Goal: Check status: Check status

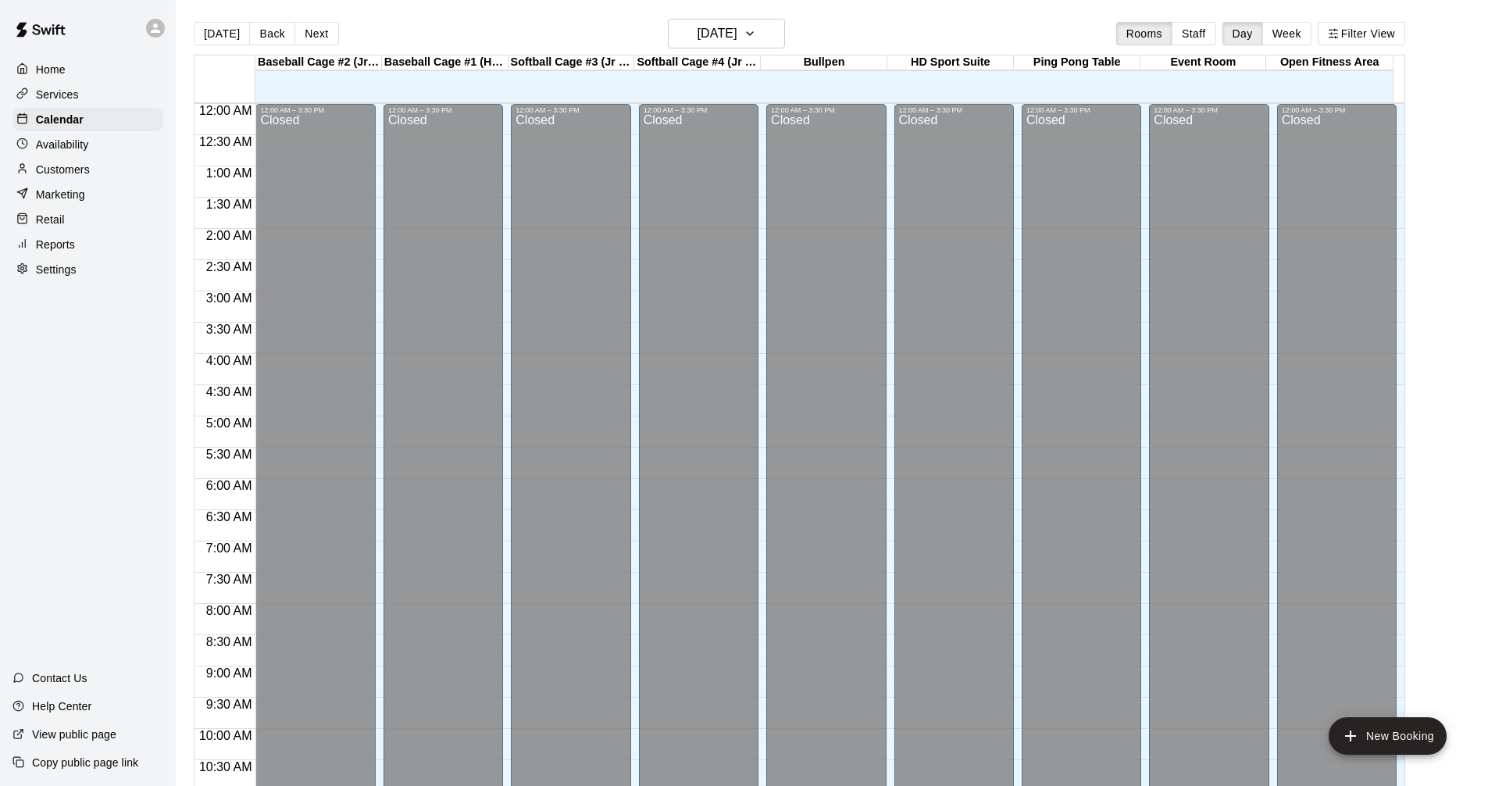
scroll to position [802, 0]
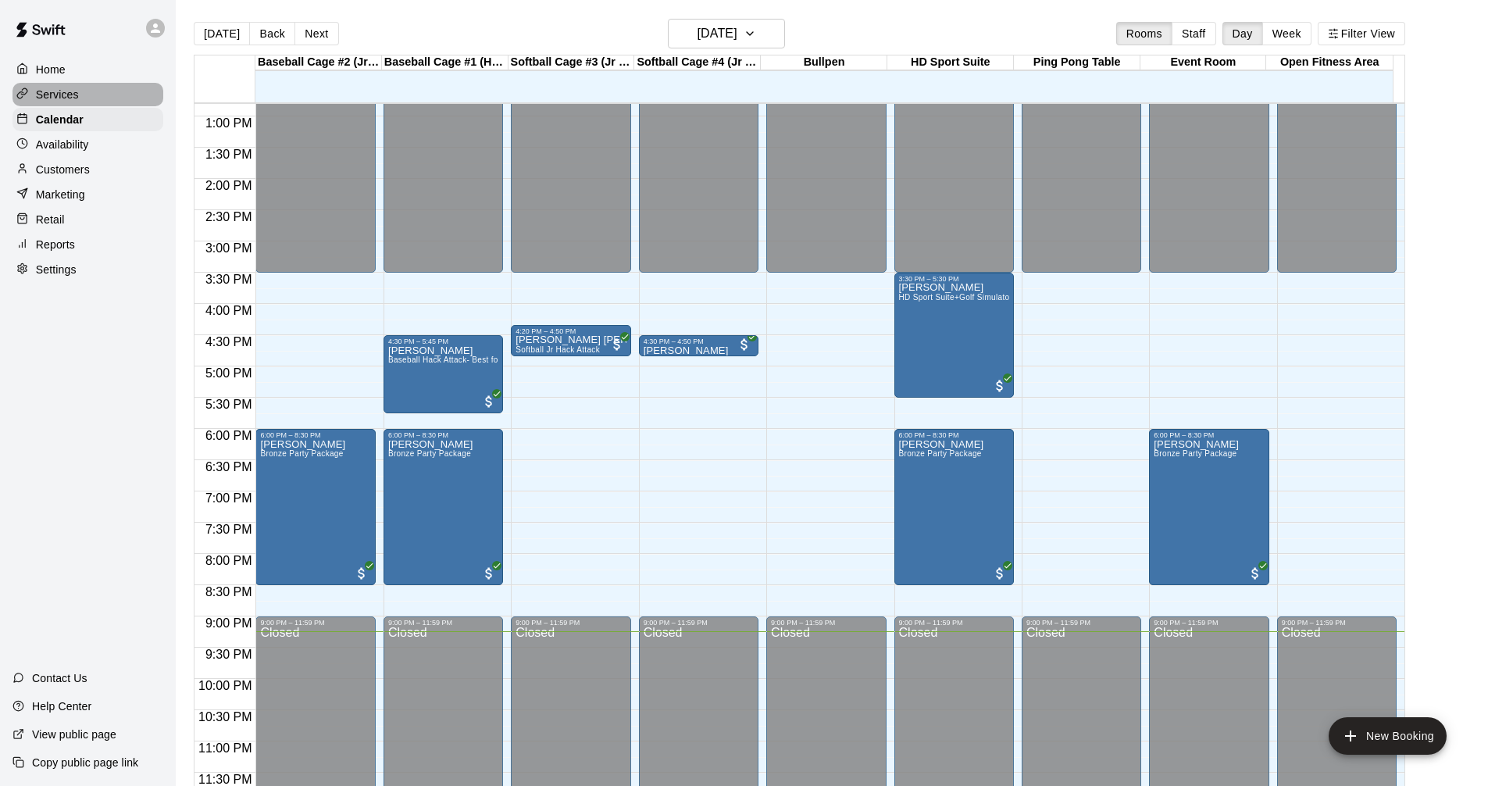
click at [116, 95] on div "Services" at bounding box center [88, 94] width 151 height 23
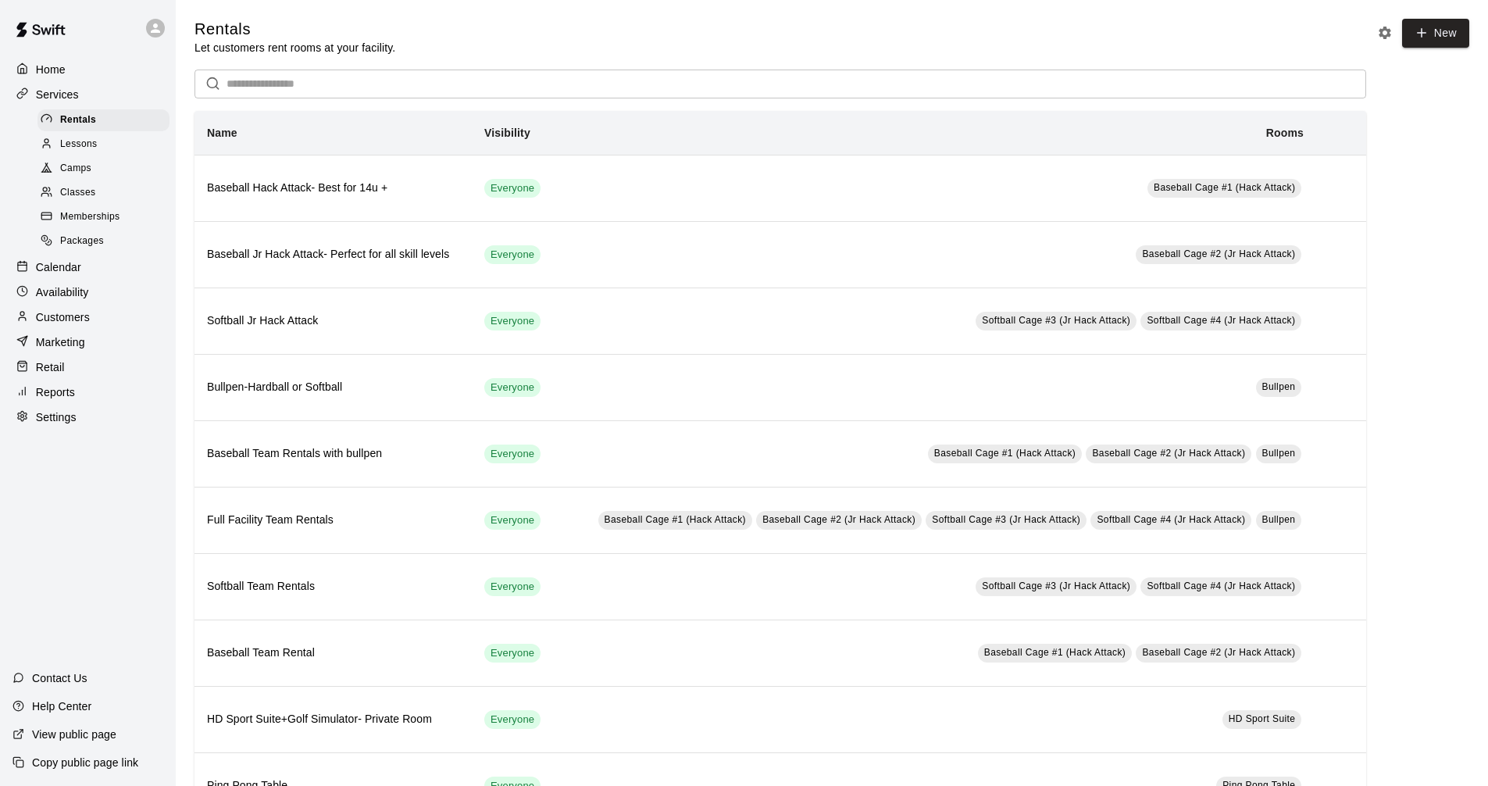
click at [104, 277] on div "Calendar" at bounding box center [88, 266] width 151 height 23
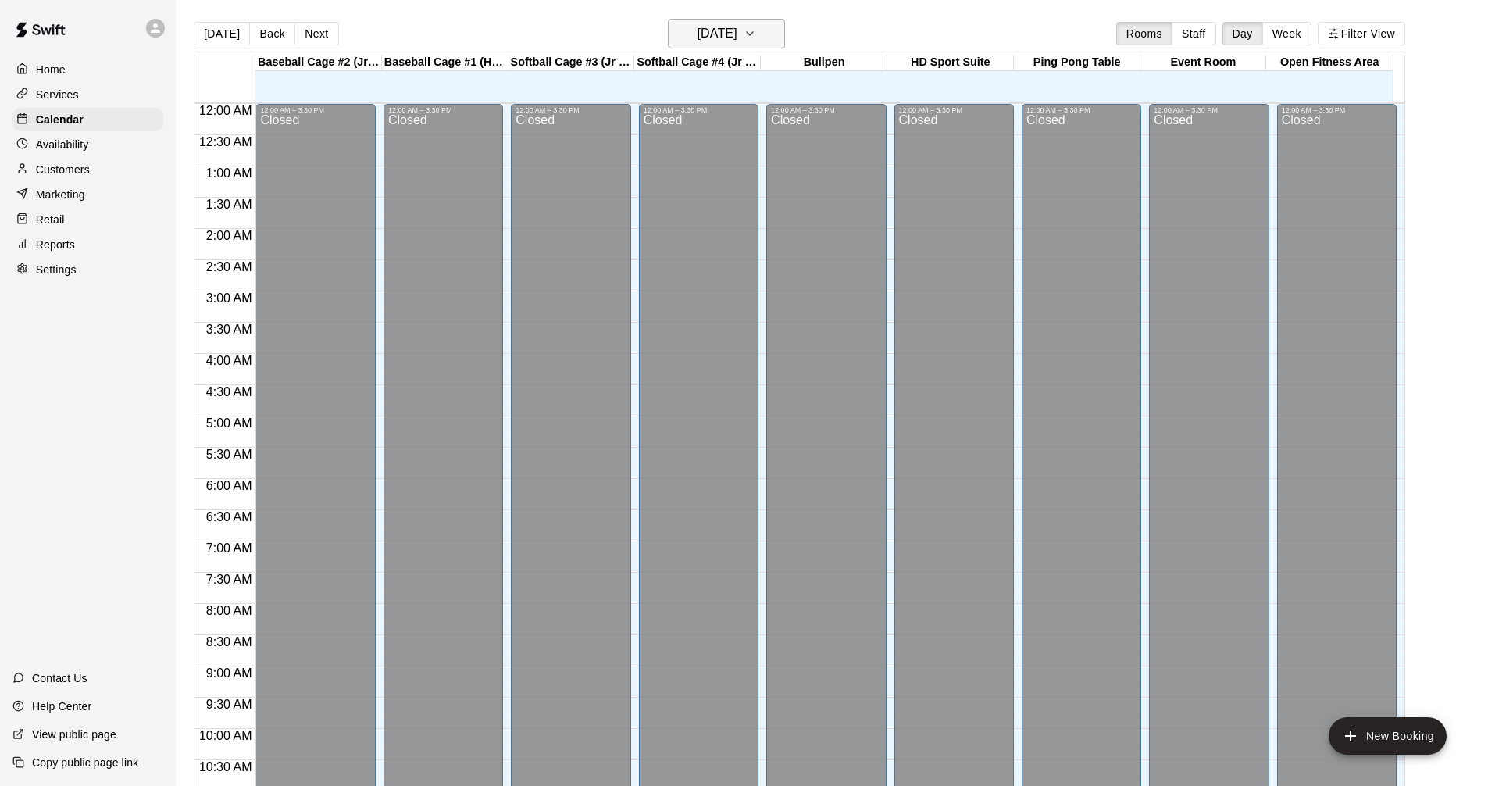
scroll to position [753, 0]
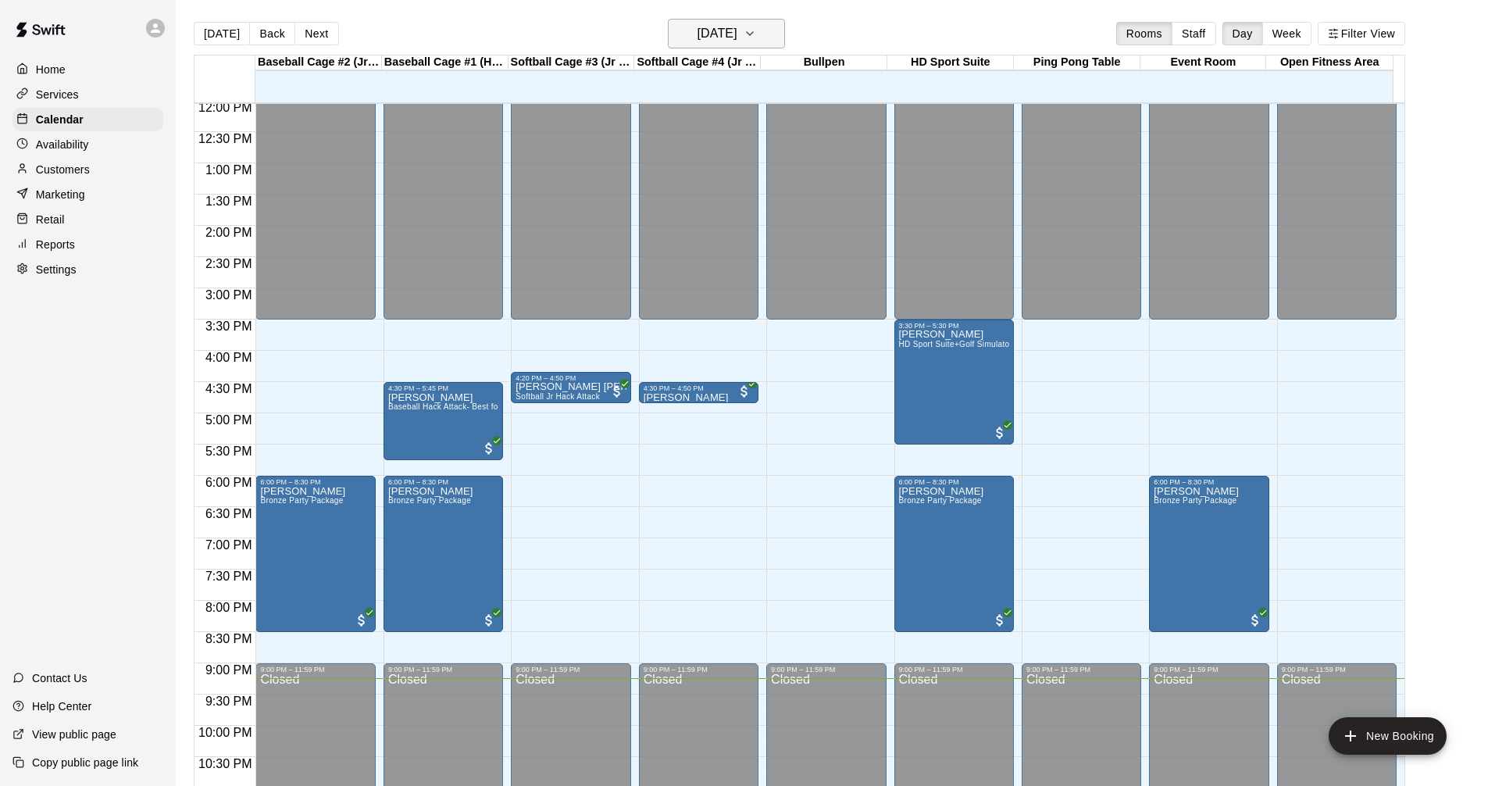
click at [768, 34] on button "[DATE]" at bounding box center [726, 34] width 117 height 30
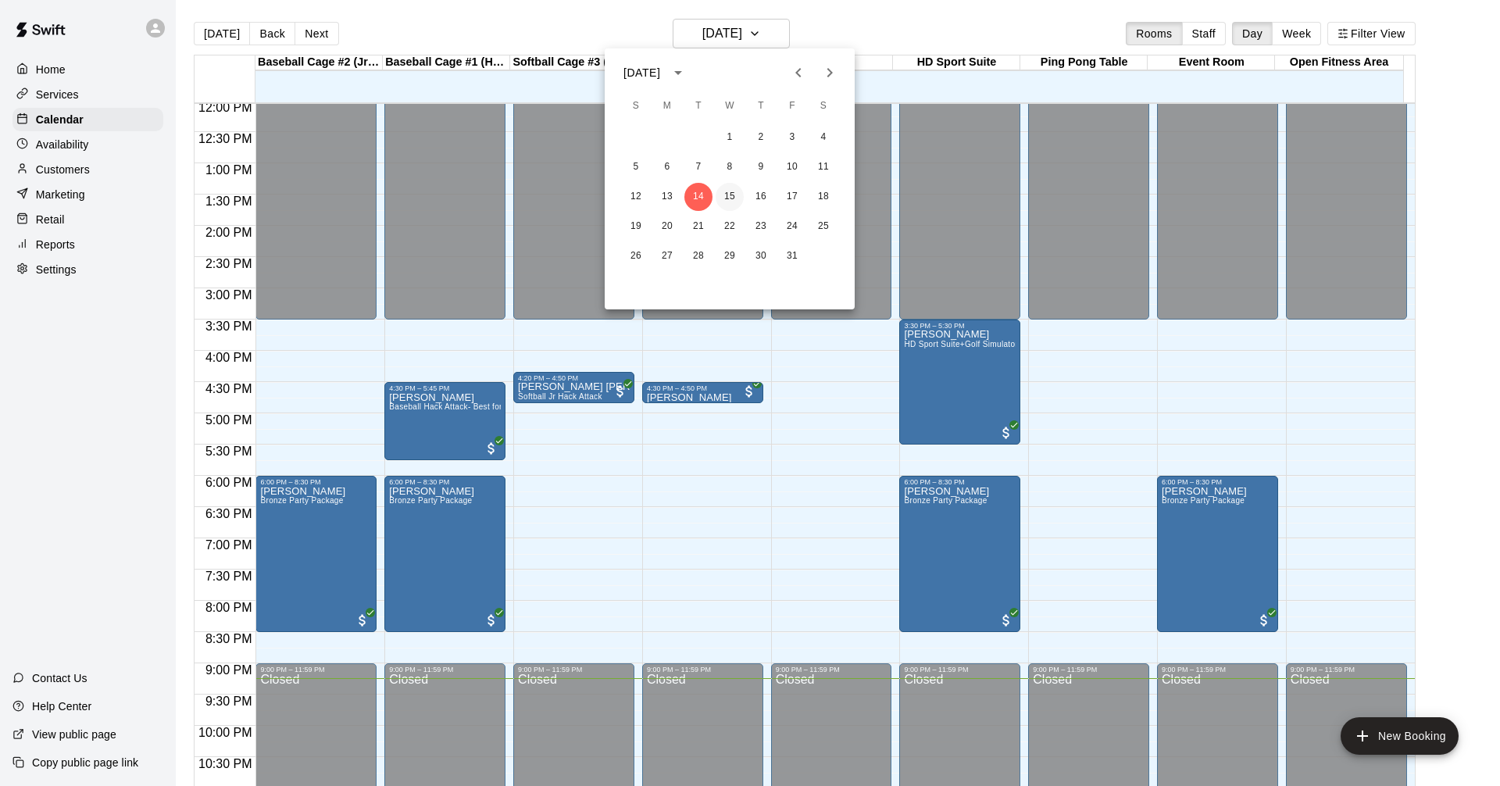
click at [731, 197] on button "15" at bounding box center [730, 197] width 28 height 28
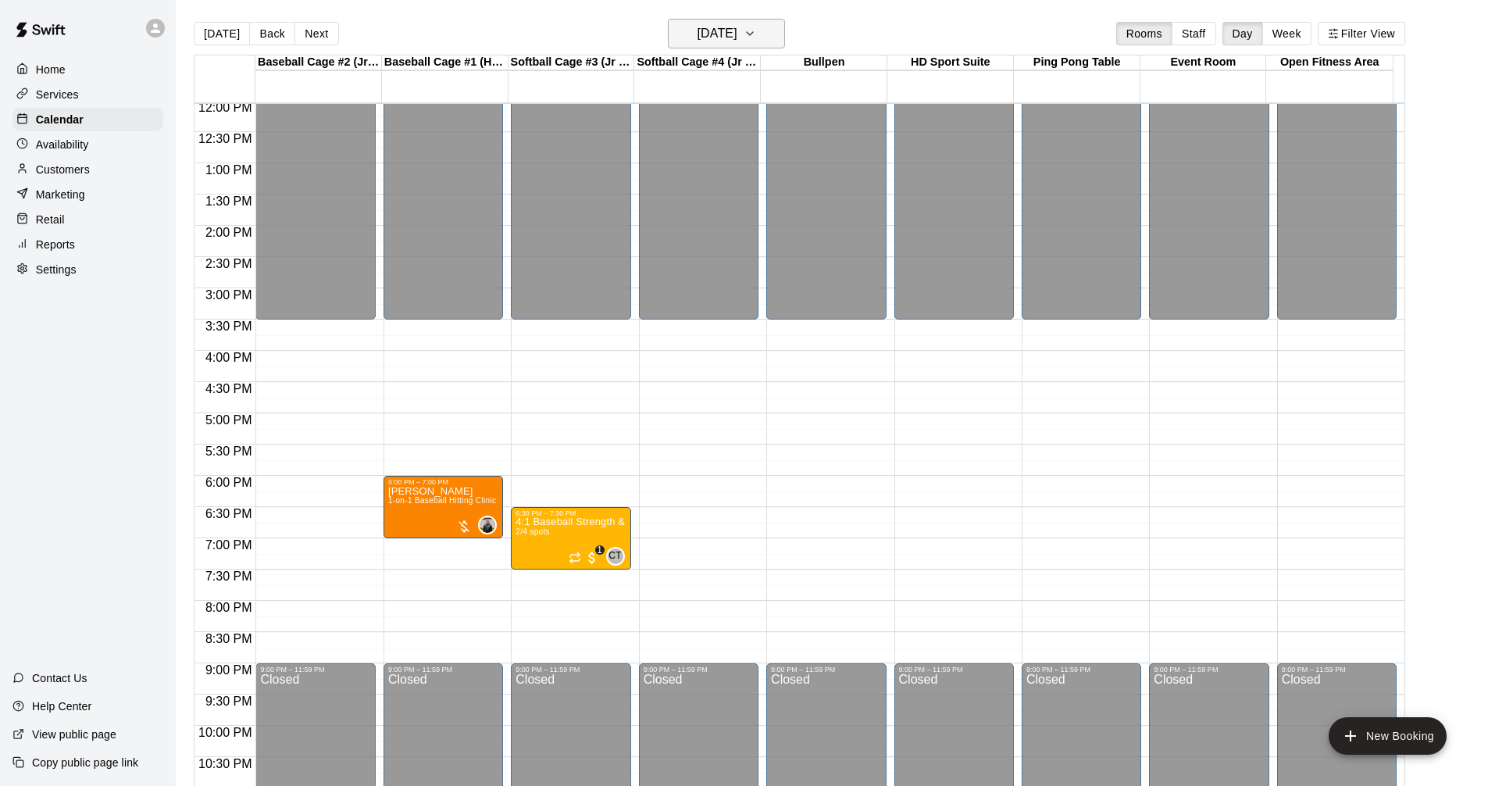
click at [738, 27] on h6 "[DATE]" at bounding box center [718, 34] width 40 height 22
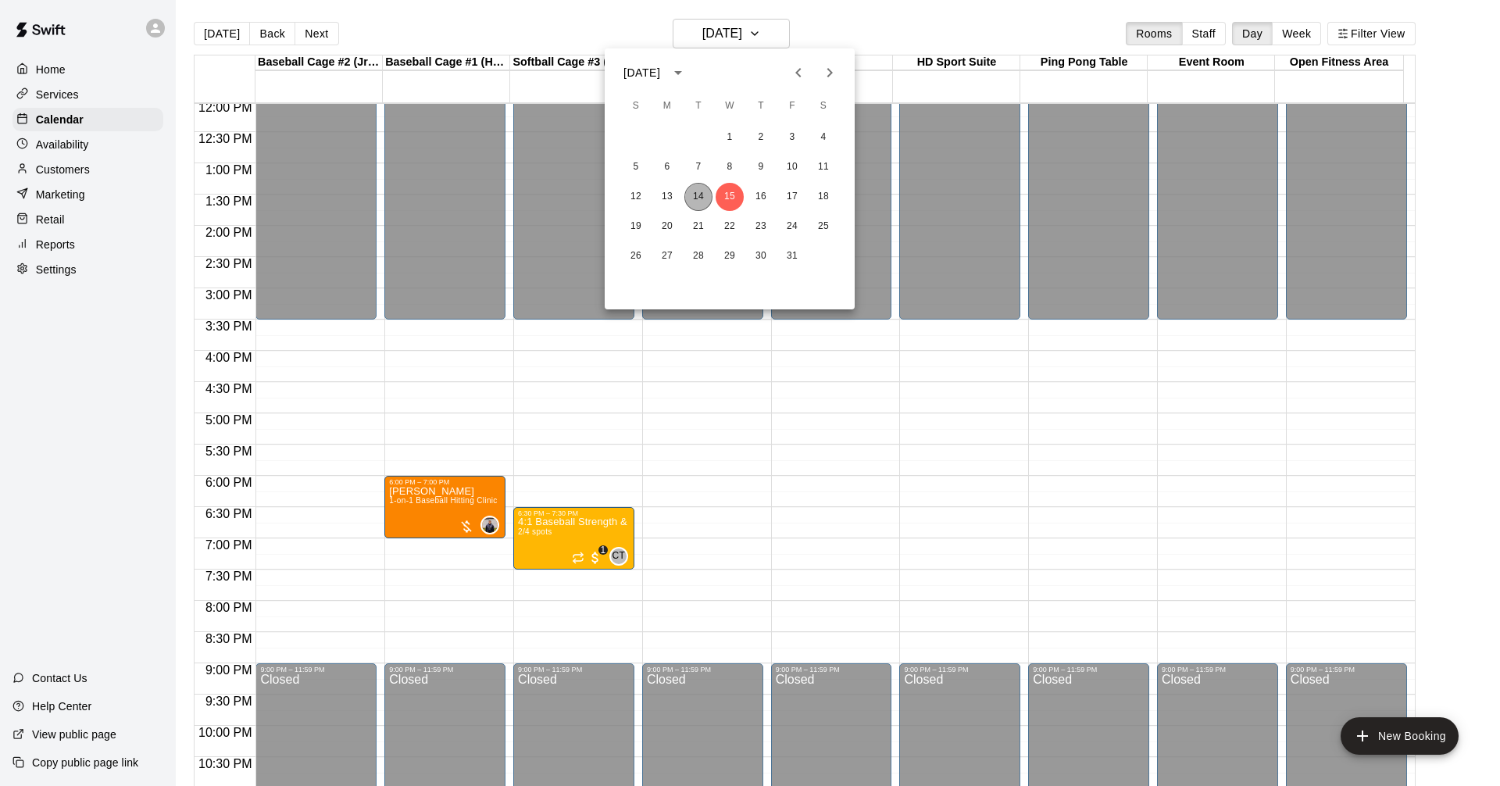
click at [698, 200] on button "14" at bounding box center [698, 197] width 28 height 28
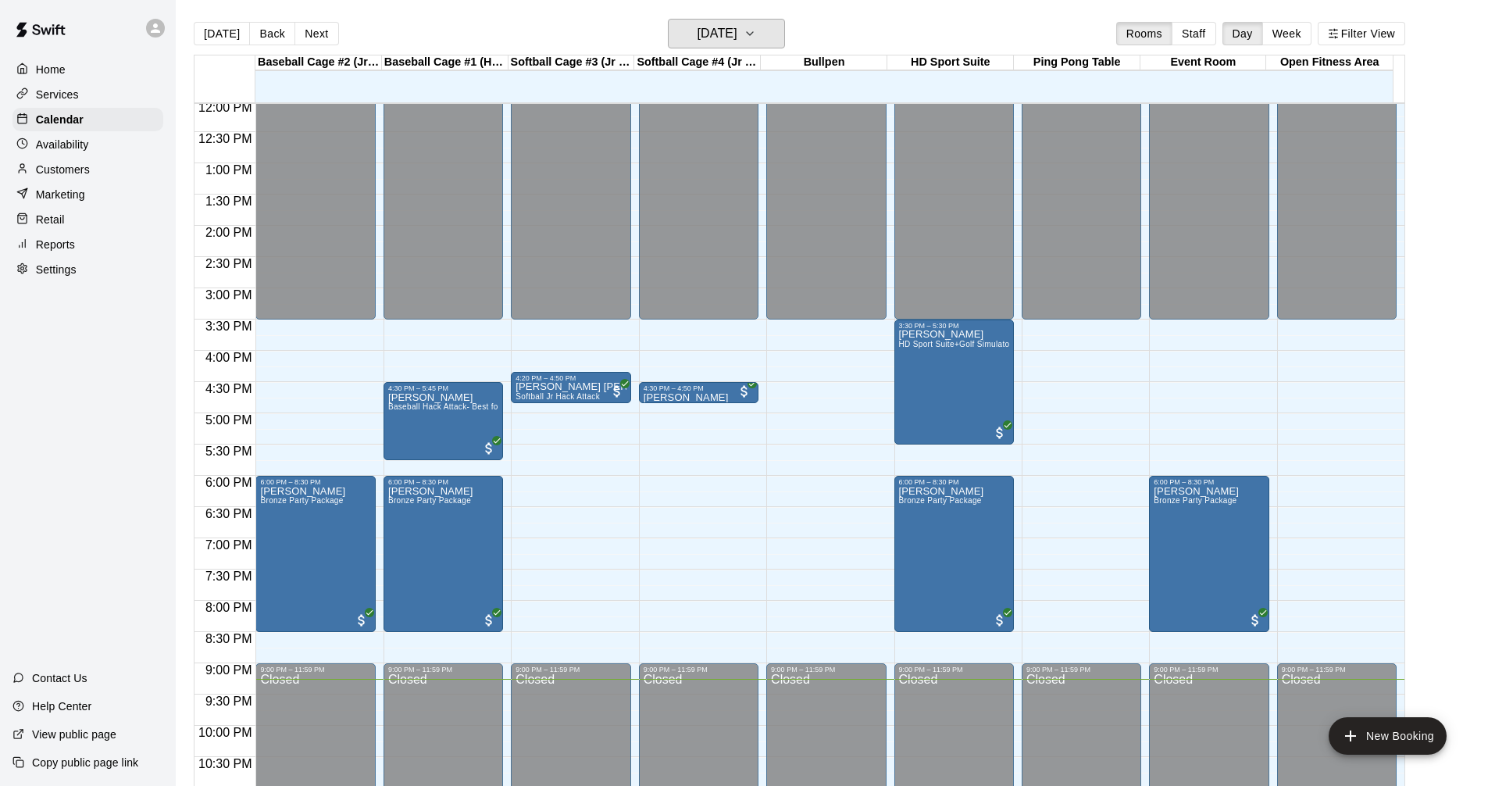
scroll to position [802, 0]
